Goal: Navigation & Orientation: Find specific page/section

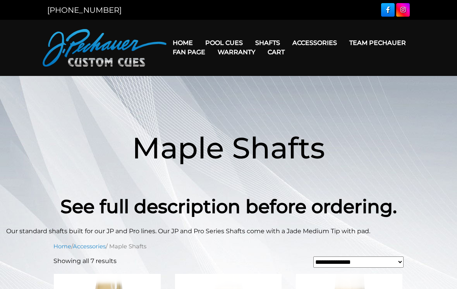
scroll to position [351, 0]
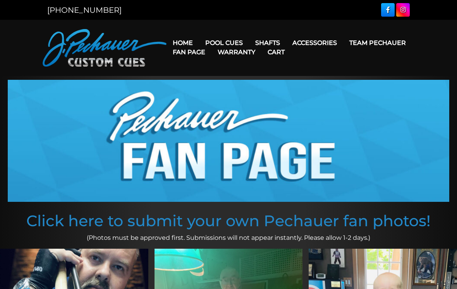
click at [343, 43] on link "Team Pechauer" at bounding box center [377, 43] width 69 height 20
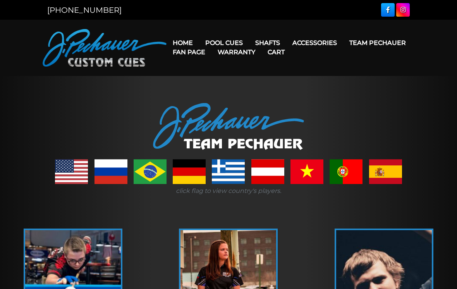
click at [219, 92] on link "Champion Collection" at bounding box center [256, 86] width 113 height 11
click at [218, 114] on link "People’s Choice Cues" at bounding box center [256, 108] width 113 height 11
click at [343, 44] on link "Team Pechauer" at bounding box center [377, 43] width 69 height 20
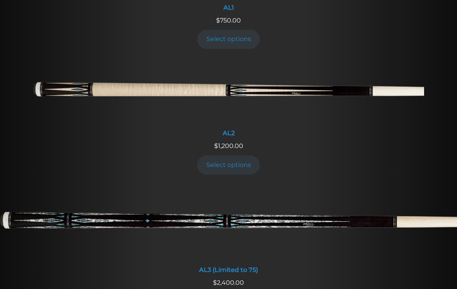
scroll to position [410, 0]
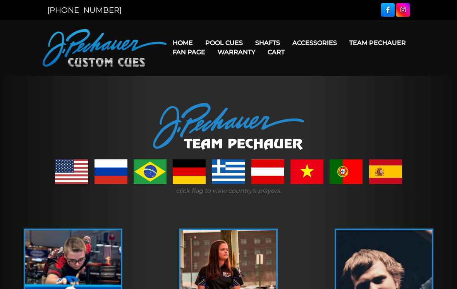
click at [216, 136] on link "Retired Cues" at bounding box center [256, 130] width 113 height 11
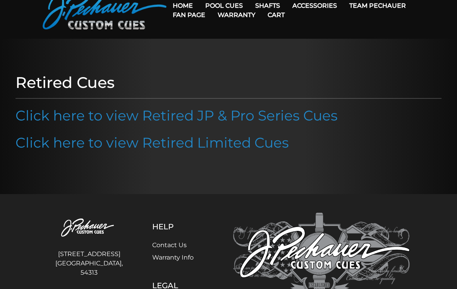
scroll to position [32, 0]
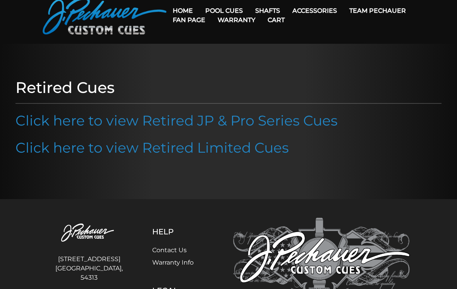
click at [69, 119] on link "Click here to view Retired JP & Pro Series Cues" at bounding box center [176, 120] width 322 height 17
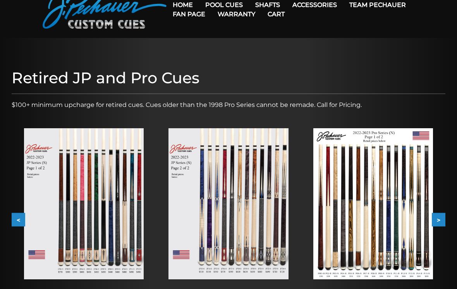
scroll to position [40, 0]
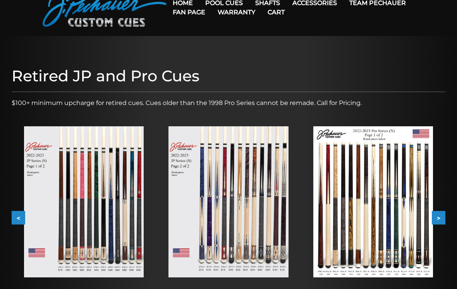
click at [405, 206] on img at bounding box center [373, 201] width 120 height 151
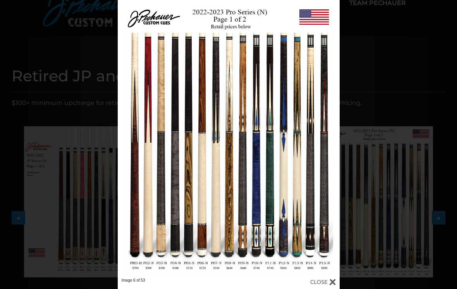
click at [317, 281] on div at bounding box center [323, 281] width 26 height 9
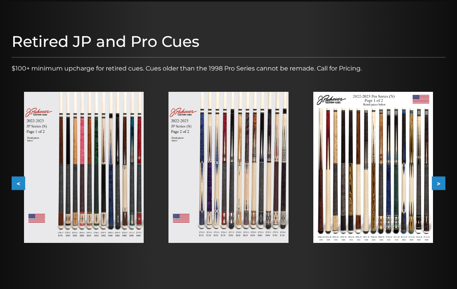
scroll to position [71, 0]
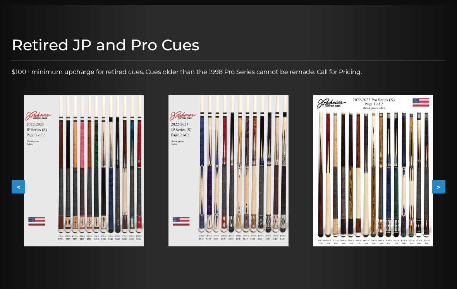
click at [438, 186] on button ">" at bounding box center [439, 187] width 14 height 14
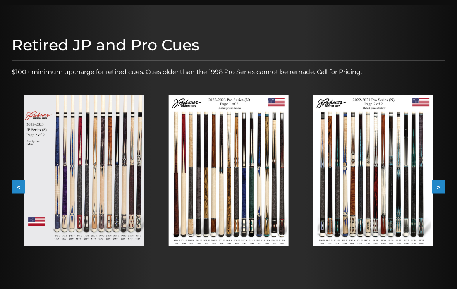
click at [255, 183] on img at bounding box center [228, 170] width 120 height 151
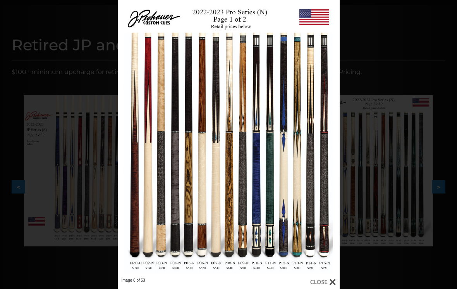
click at [323, 275] on link at bounding box center [290, 138] width 100 height 277
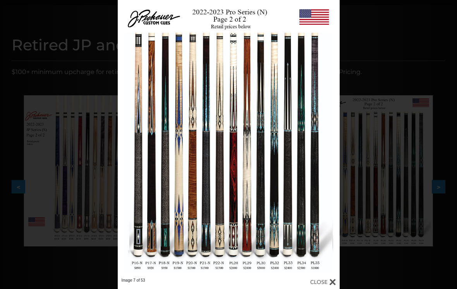
click at [67, 70] on div "Image 7 of 53" at bounding box center [228, 144] width 457 height 289
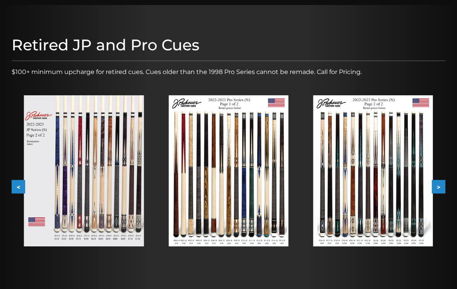
click at [0, 80] on div at bounding box center [228, 163] width 457 height 316
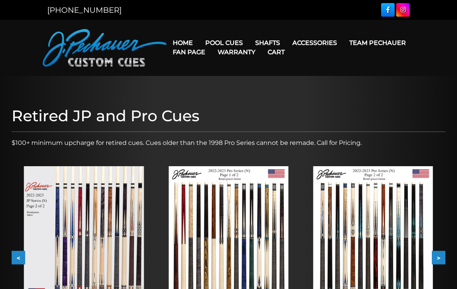
click at [343, 42] on link "Team Pechauer" at bounding box center [377, 43] width 69 height 20
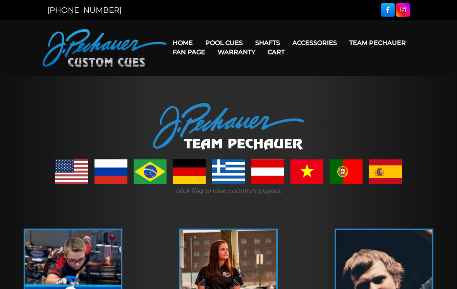
click at [219, 70] on link "JP Series (T) – NEW" at bounding box center [256, 64] width 113 height 11
click at [221, 81] on link "Pro Series (R) – NEW" at bounding box center [256, 75] width 113 height 11
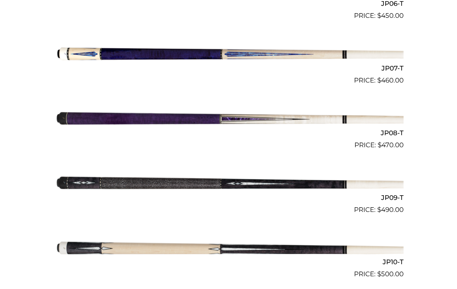
scroll to position [570, 0]
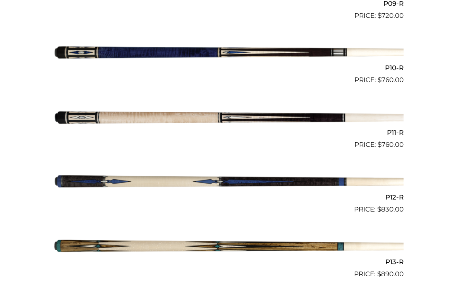
scroll to position [793, 0]
